Goal: Task Accomplishment & Management: Use online tool/utility

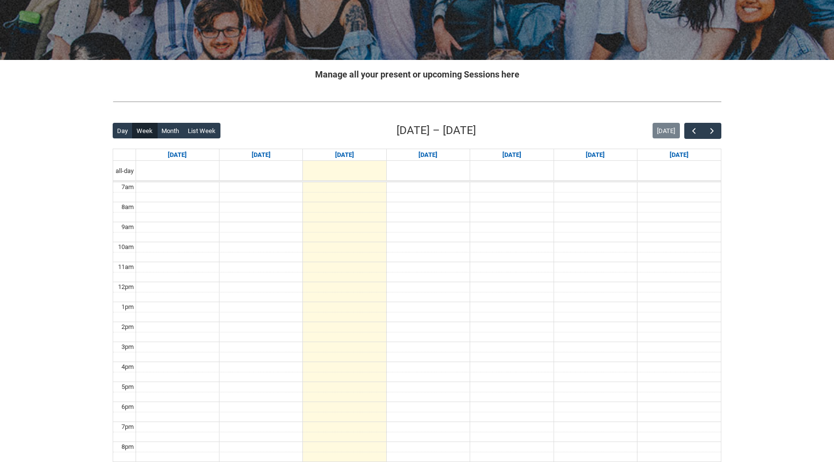
scroll to position [144, 0]
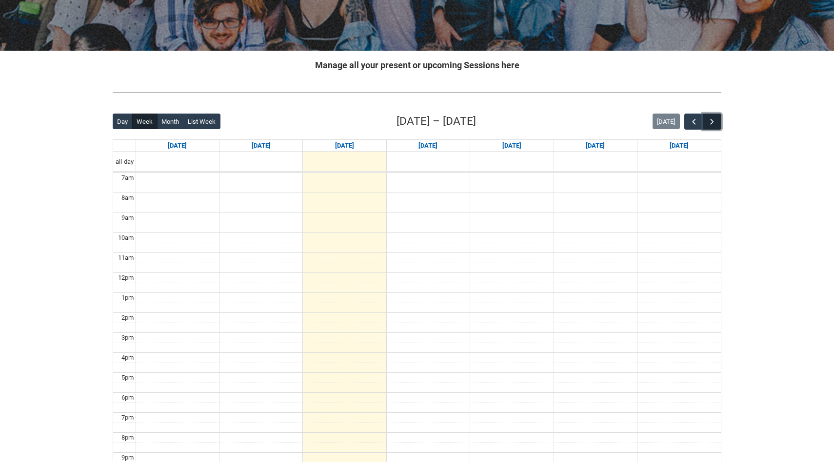
click at [707, 120] on span "button" at bounding box center [712, 122] width 10 height 10
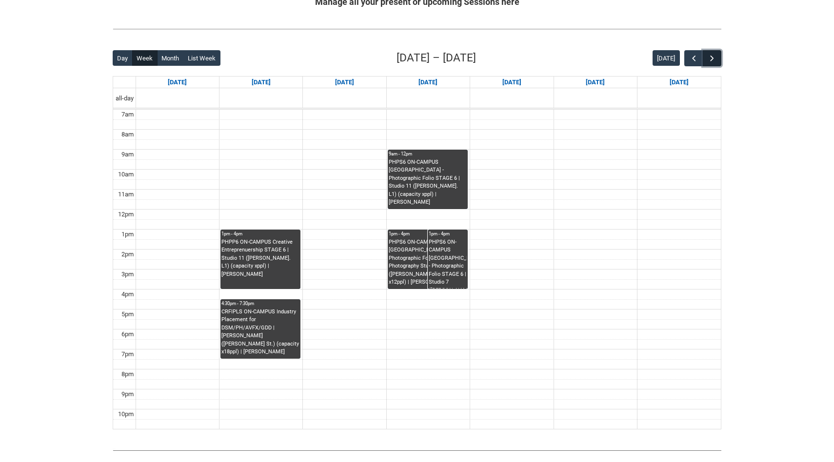
scroll to position [213, 0]
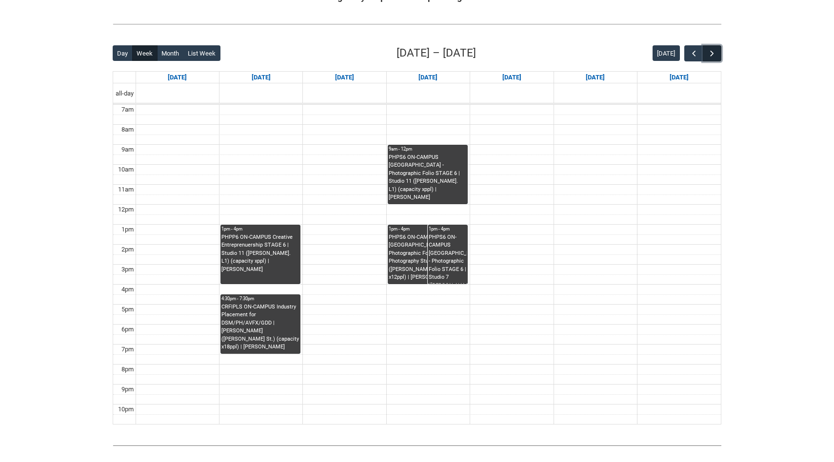
click at [709, 50] on span "button" at bounding box center [712, 54] width 10 height 10
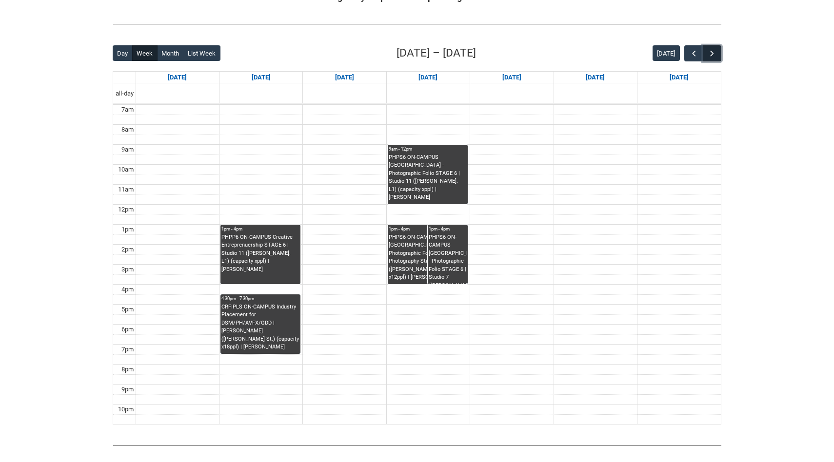
click at [709, 50] on span "button" at bounding box center [712, 54] width 10 height 10
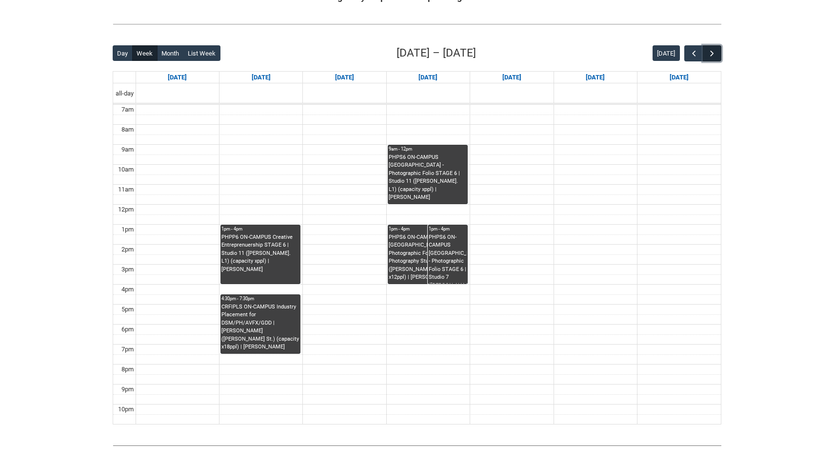
click at [709, 50] on span "button" at bounding box center [712, 54] width 10 height 10
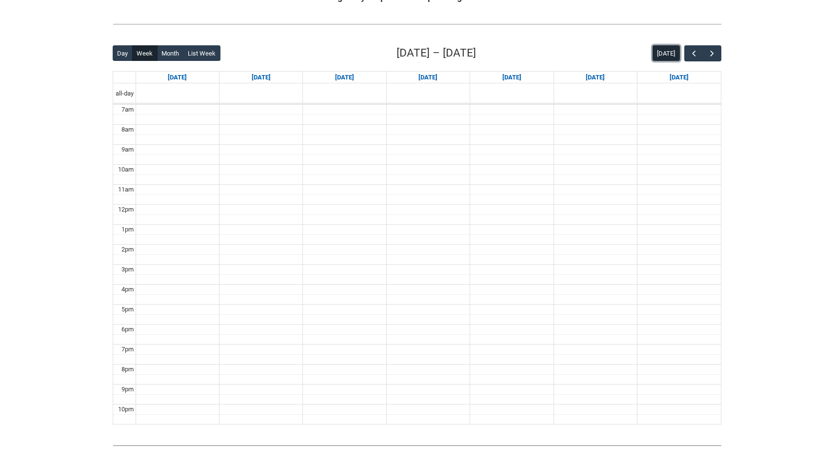
click at [664, 49] on button "Today" at bounding box center [666, 53] width 27 height 16
